Goal: Transaction & Acquisition: Purchase product/service

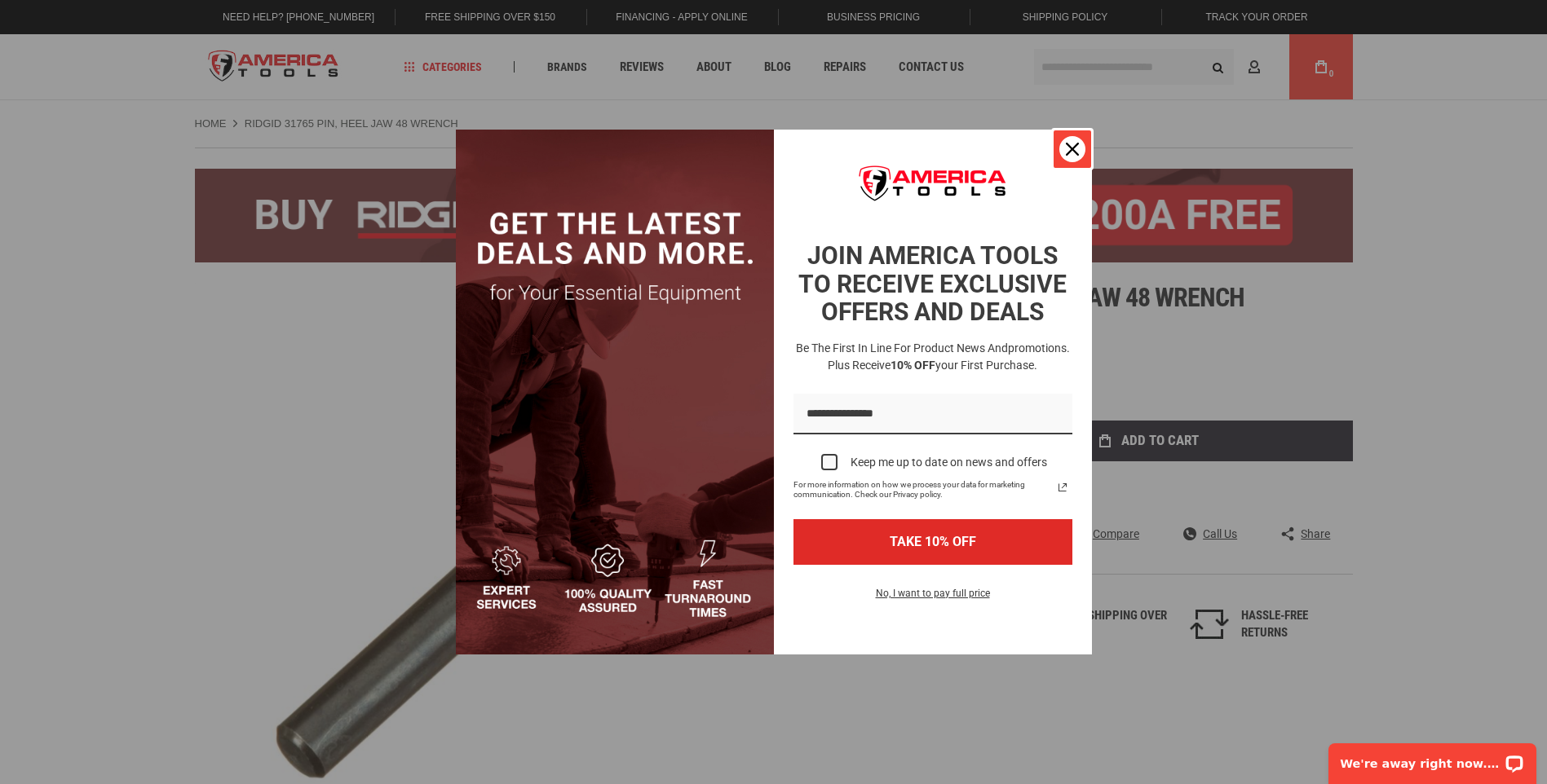
click at [1071, 149] on icon "close icon" at bounding box center [1072, 149] width 13 height 13
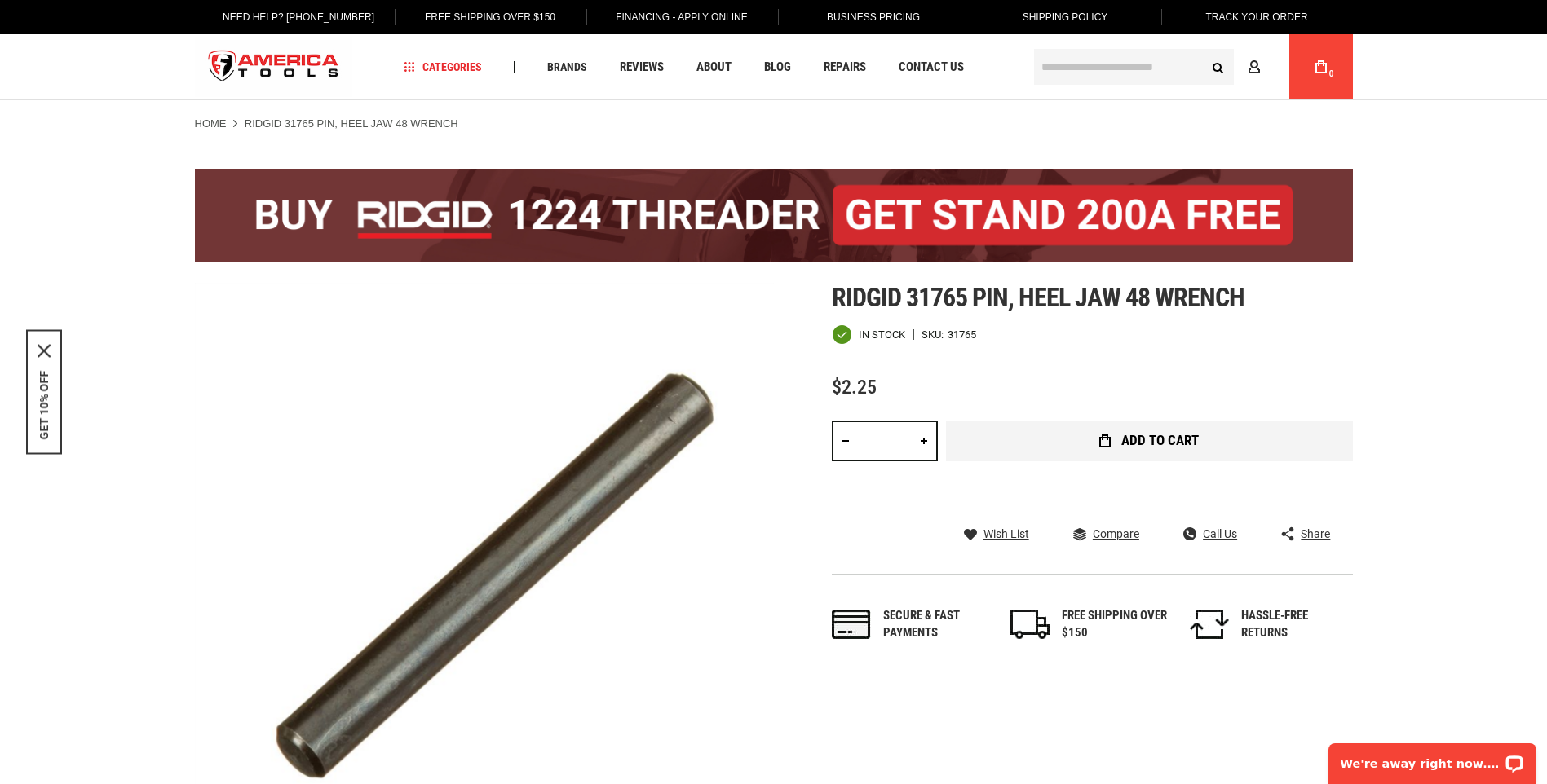
click at [1199, 437] on button "Add to Cart" at bounding box center [1150, 441] width 407 height 40
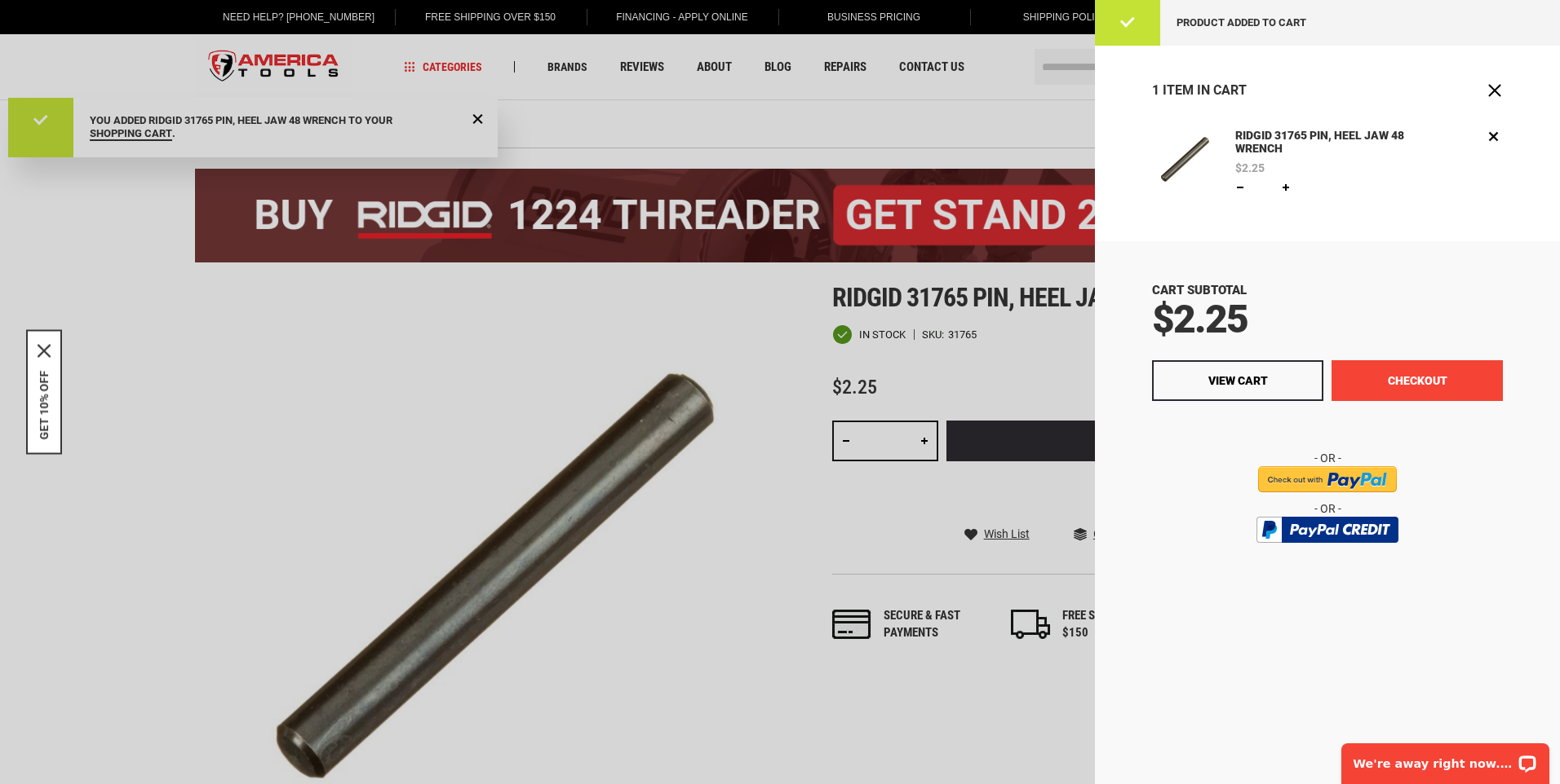
click at [1471, 381] on button "Checkout" at bounding box center [1416, 381] width 171 height 40
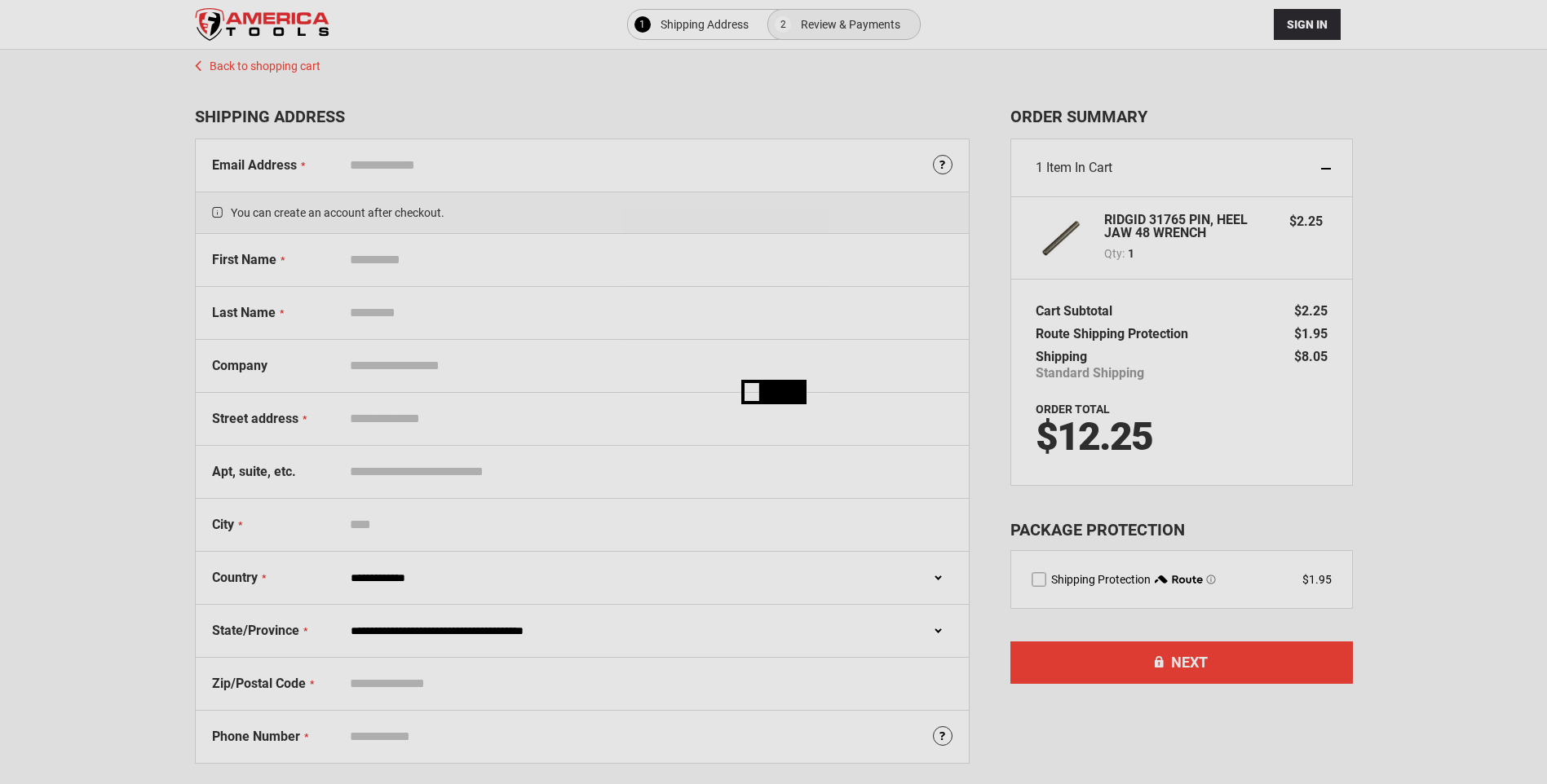
select select "**"
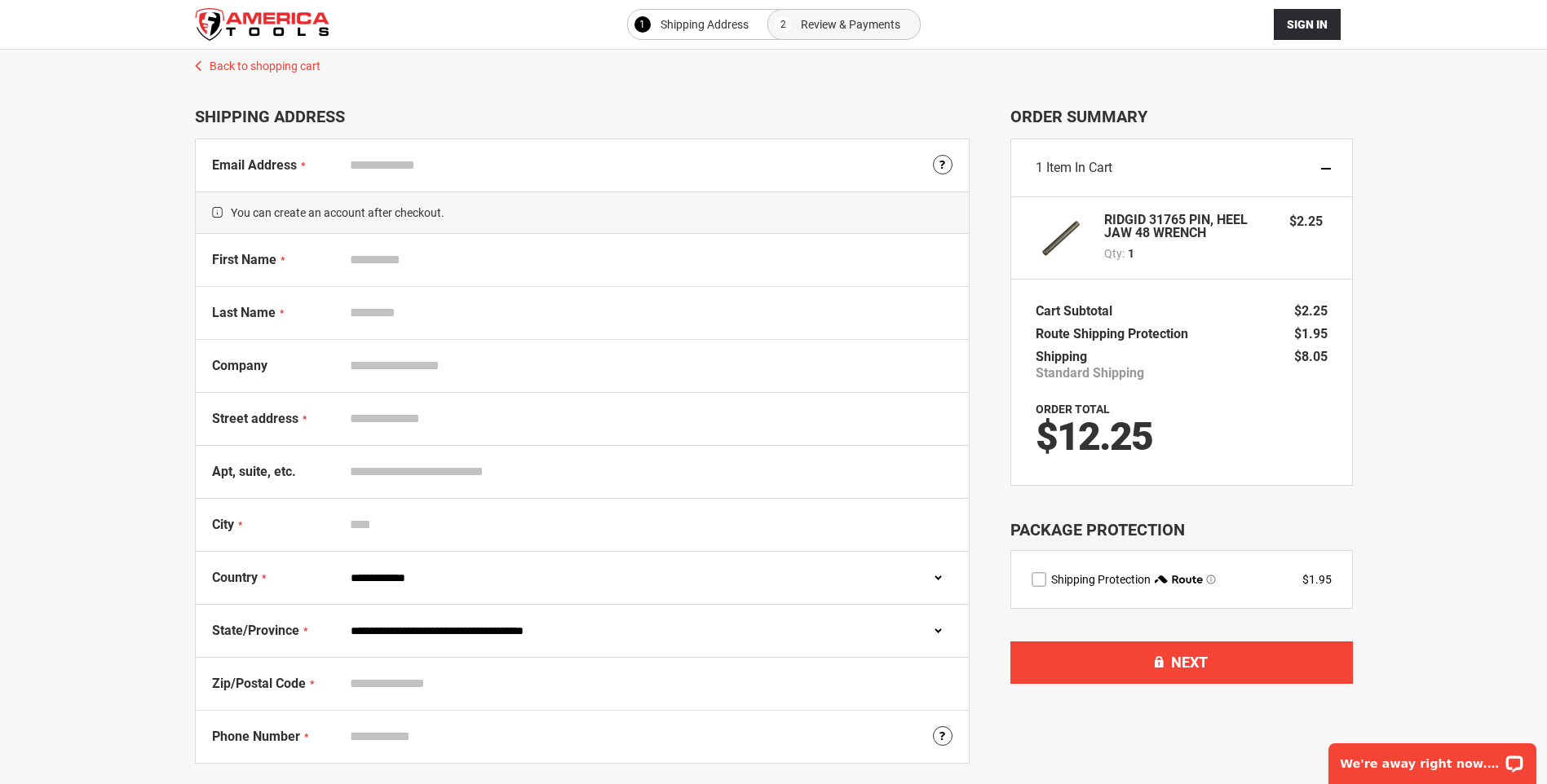
click at [1037, 577] on label "route shipping protection selector element" at bounding box center [1038, 580] width 15 height 15
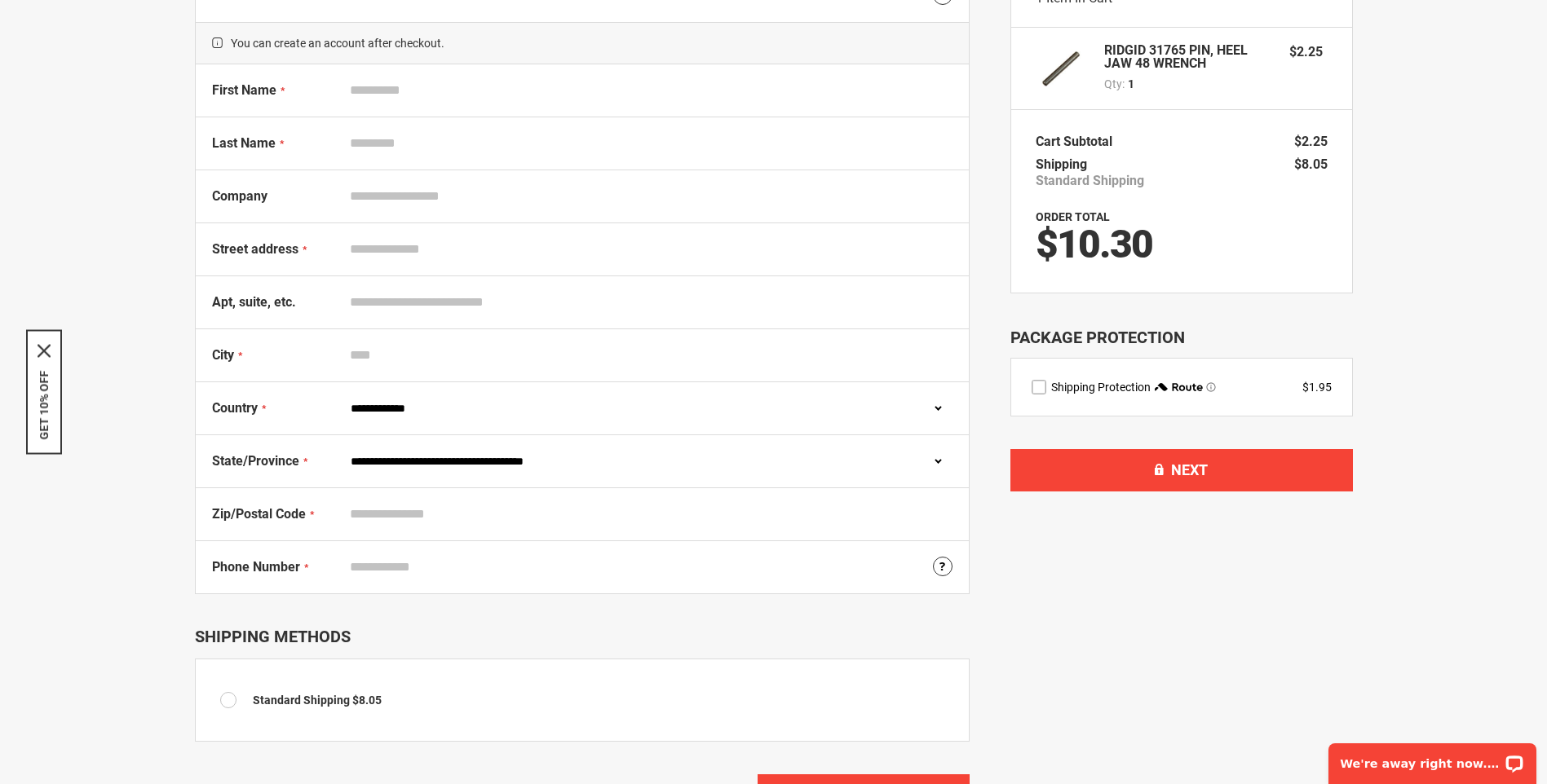
scroll to position [408, 0]
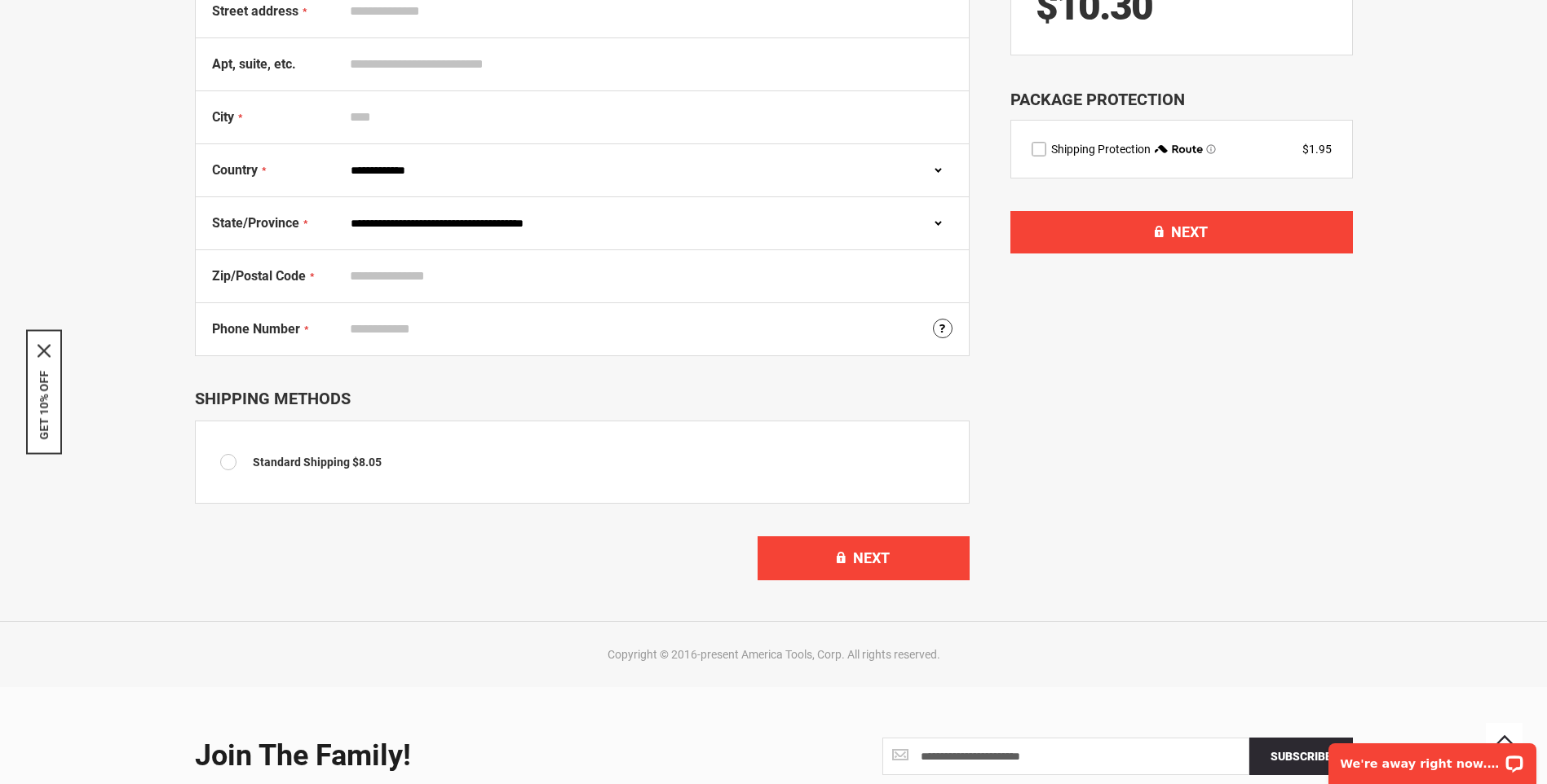
click at [229, 461] on span at bounding box center [232, 462] width 25 height 17
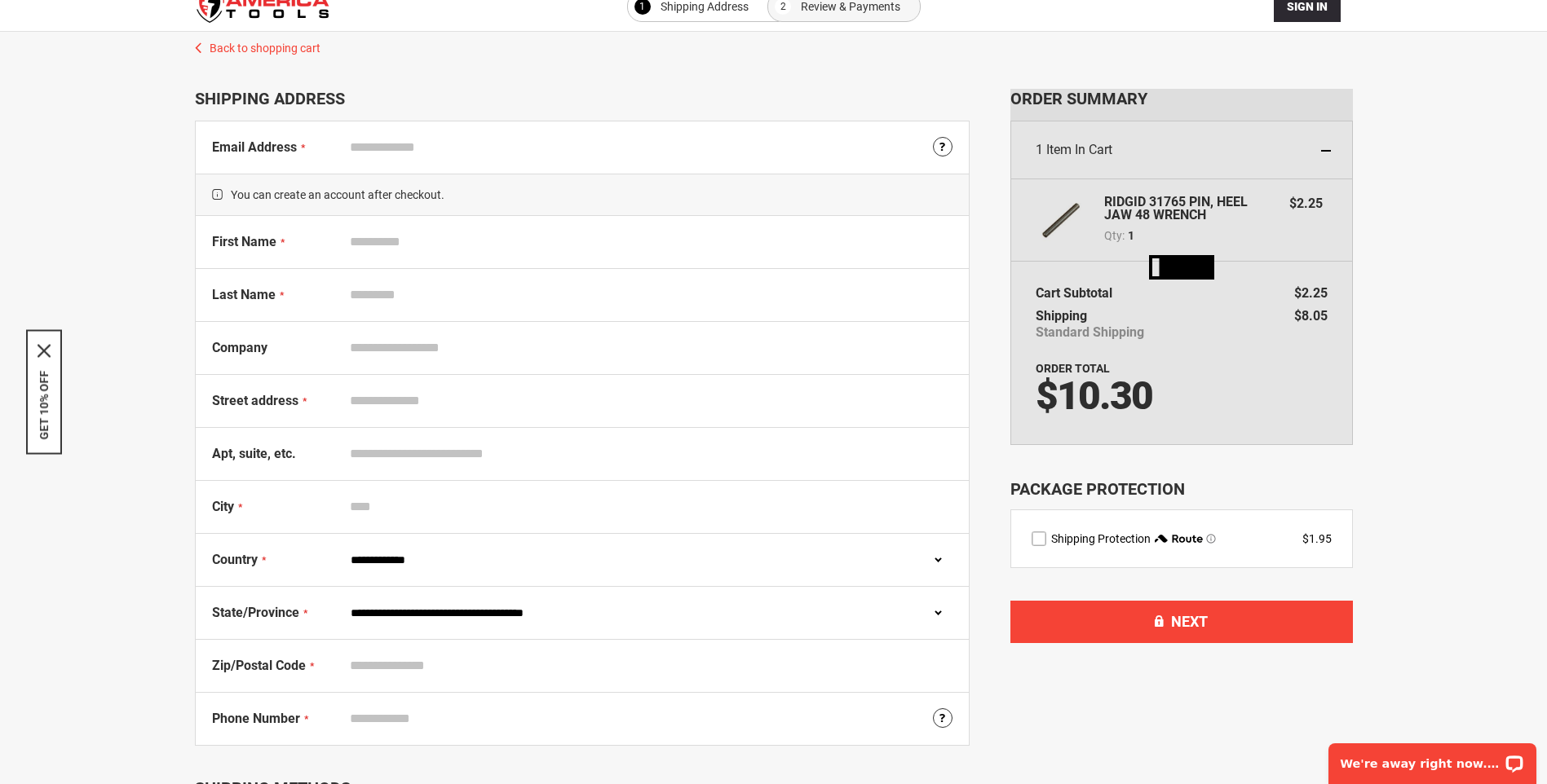
scroll to position [0, 0]
